Goal: Entertainment & Leisure: Consume media (video, audio)

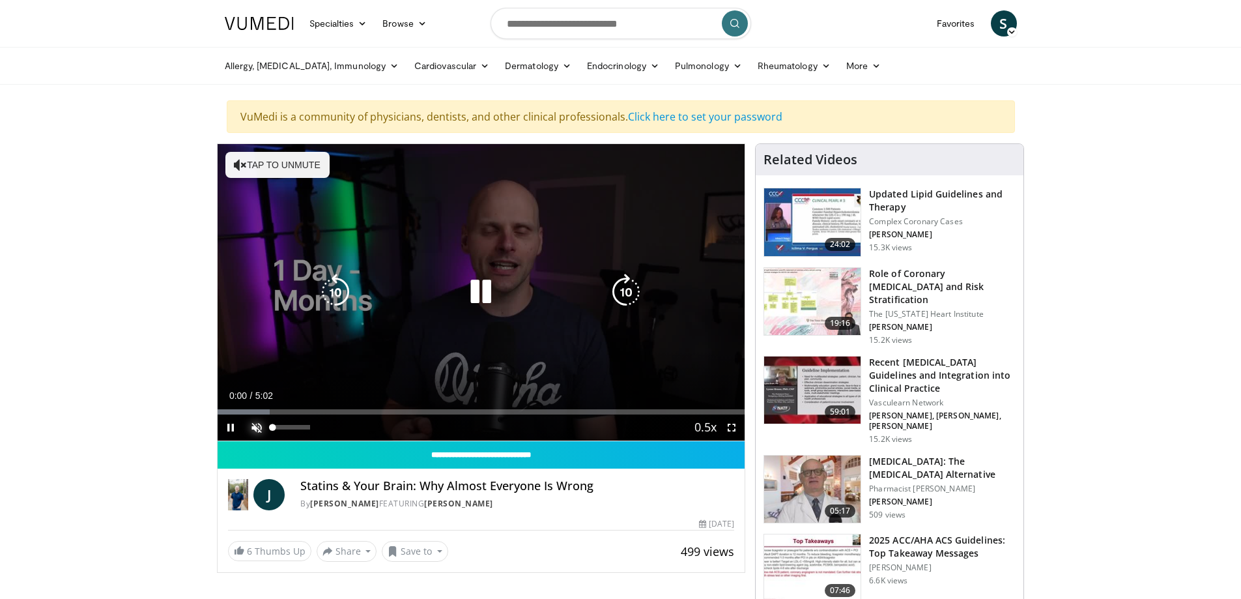
click at [262, 425] on span "Video Player" at bounding box center [257, 427] width 26 height 26
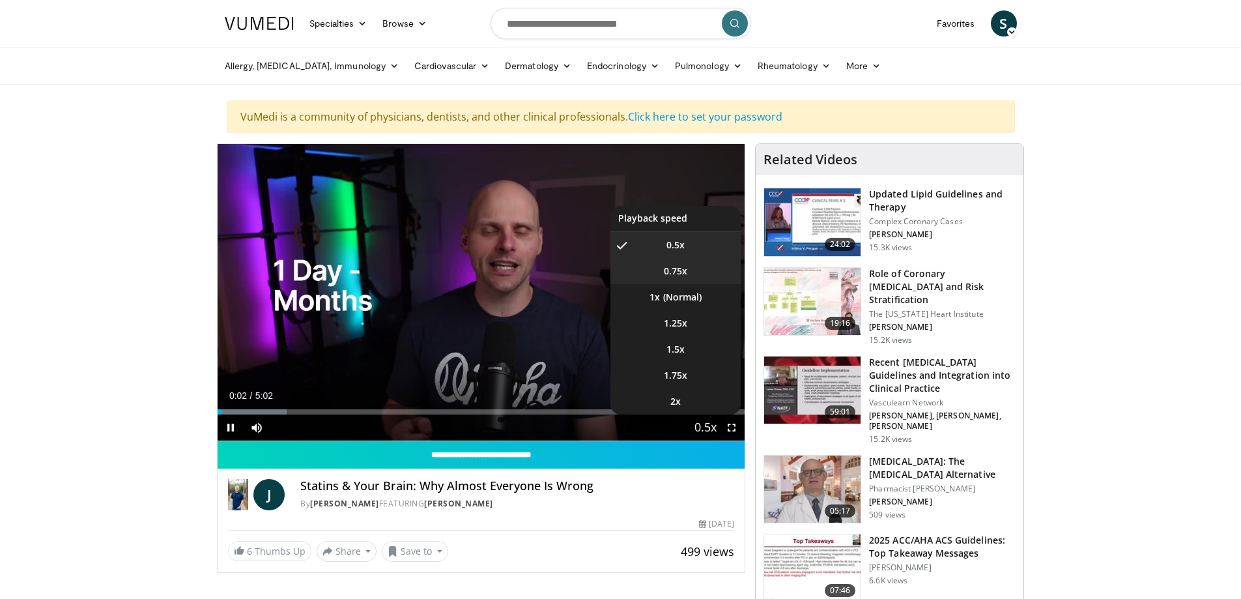
click at [672, 268] on span "0.75x" at bounding box center [675, 271] width 23 height 13
click at [676, 295] on li "1x" at bounding box center [676, 297] width 130 height 26
